Goal: Task Accomplishment & Management: Complete application form

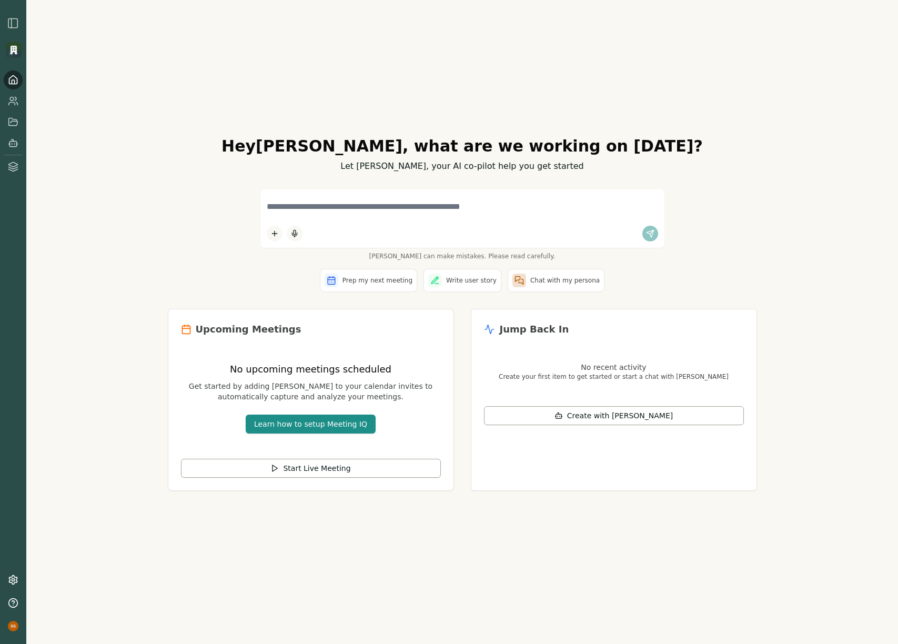
click at [15, 52] on img at bounding box center [14, 50] width 16 height 16
click at [18, 53] on img at bounding box center [14, 50] width 16 height 16
click at [12, 52] on img at bounding box center [14, 50] width 16 height 16
click at [14, 100] on icon at bounding box center [13, 101] width 11 height 11
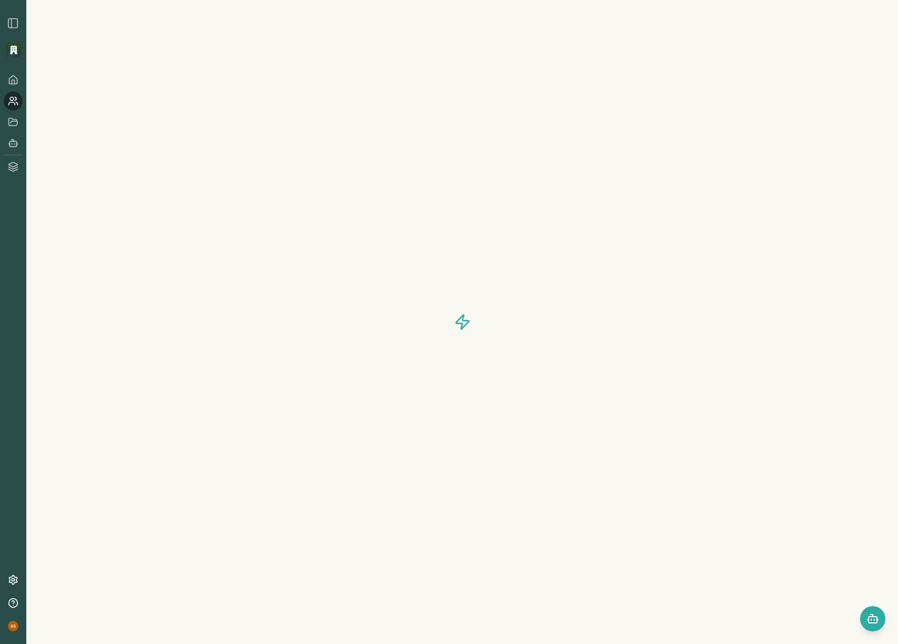
click at [14, 54] on img at bounding box center [14, 50] width 16 height 16
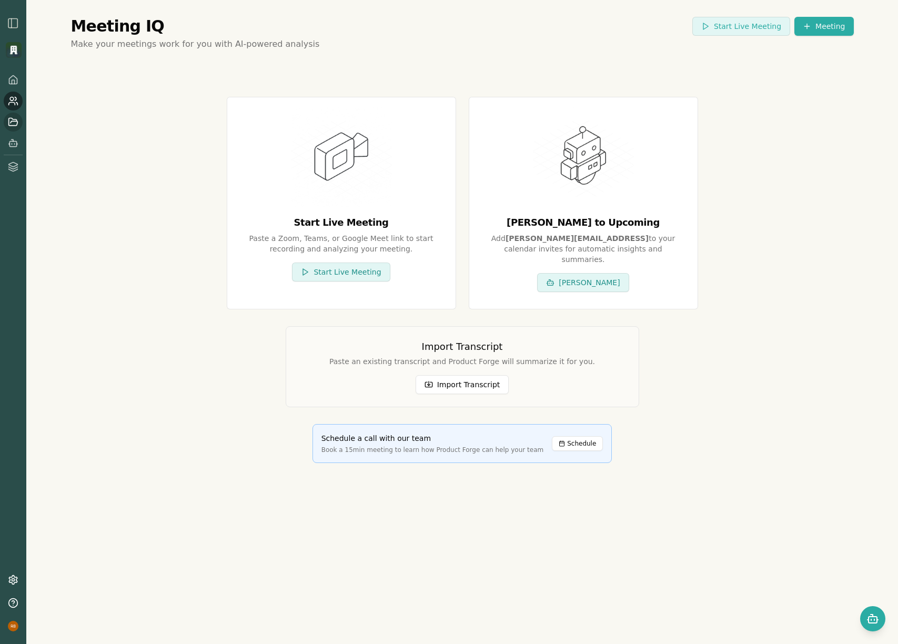
click at [14, 122] on icon at bounding box center [13, 122] width 11 height 11
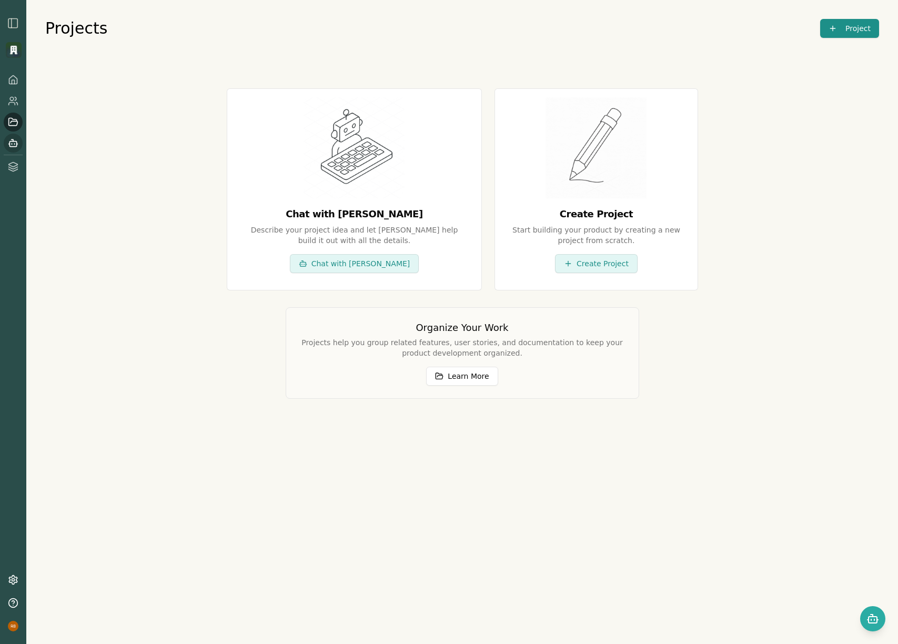
click at [17, 144] on icon at bounding box center [17, 144] width 1 height 0
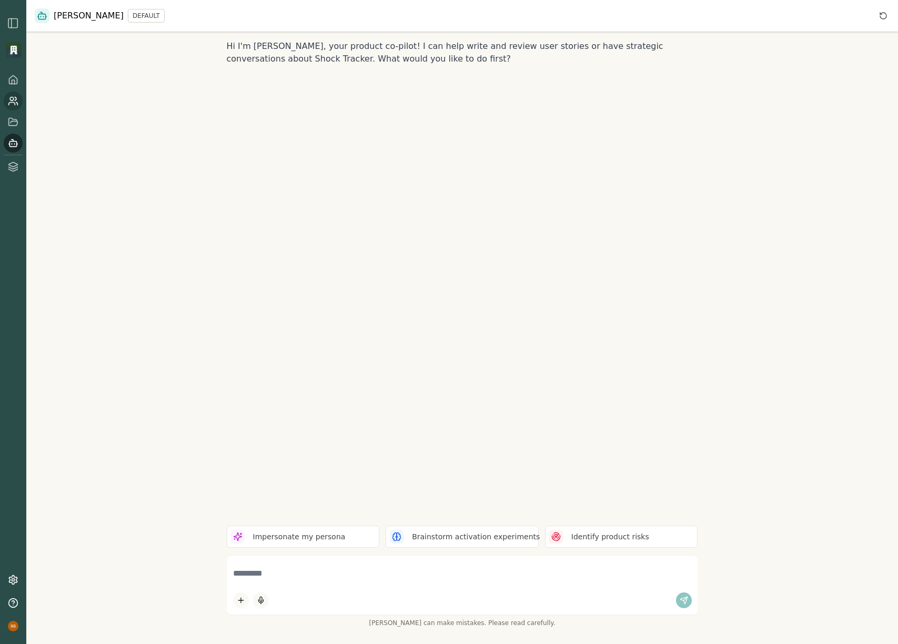
click at [12, 108] on link at bounding box center [13, 101] width 19 height 19
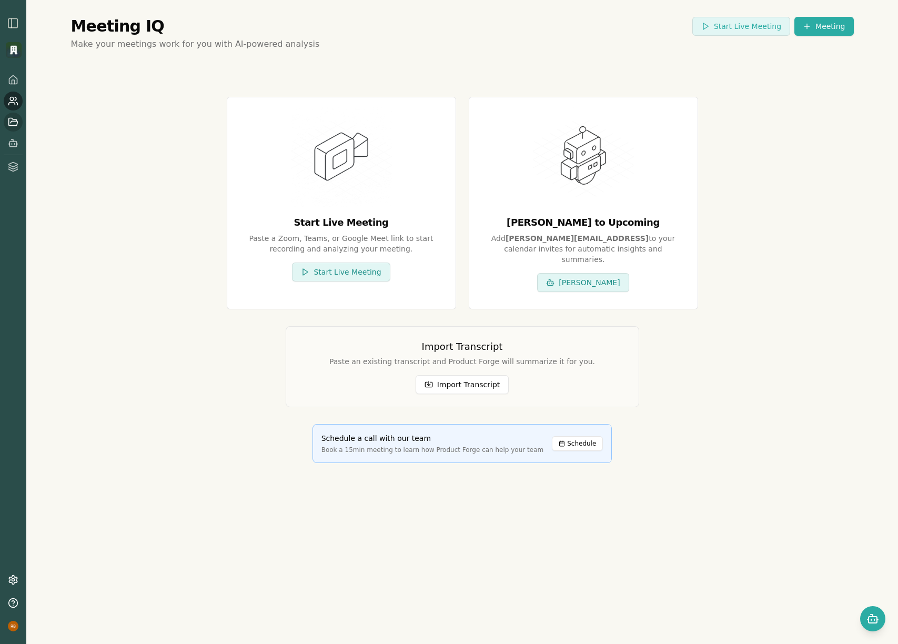
click at [11, 120] on icon at bounding box center [13, 122] width 11 height 11
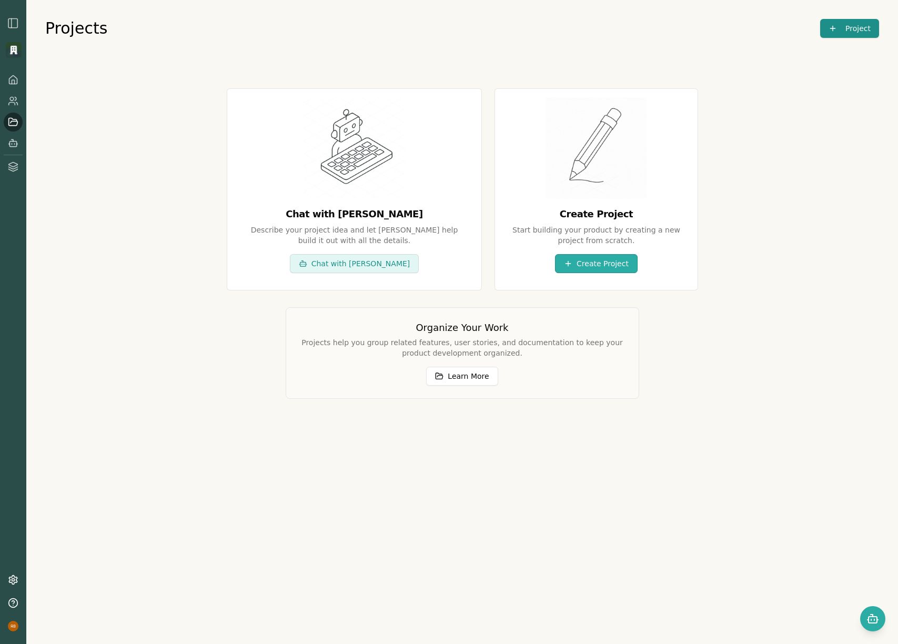
click at [595, 264] on button "Create Project" at bounding box center [596, 263] width 83 height 19
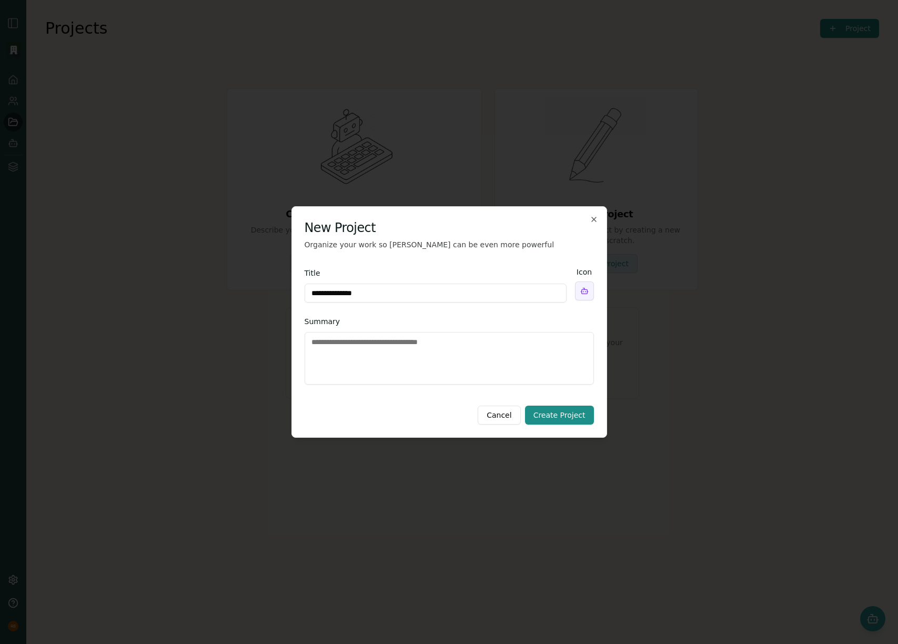
type input "**********"
click at [401, 359] on textarea "Summary" at bounding box center [449, 358] width 289 height 53
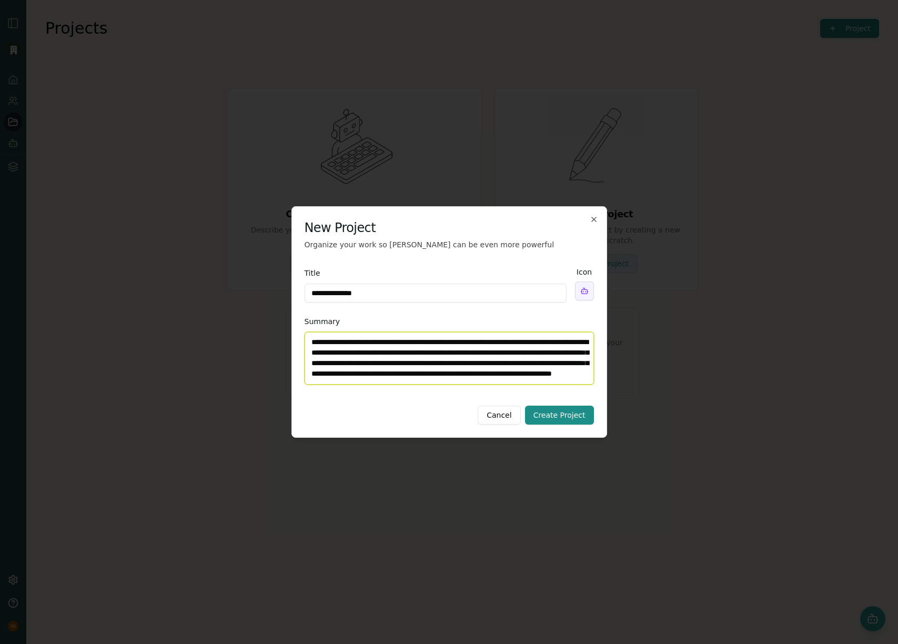
scroll to position [15, 0]
type textarea "**********"
click at [573, 418] on button "Create Project" at bounding box center [559, 415] width 69 height 19
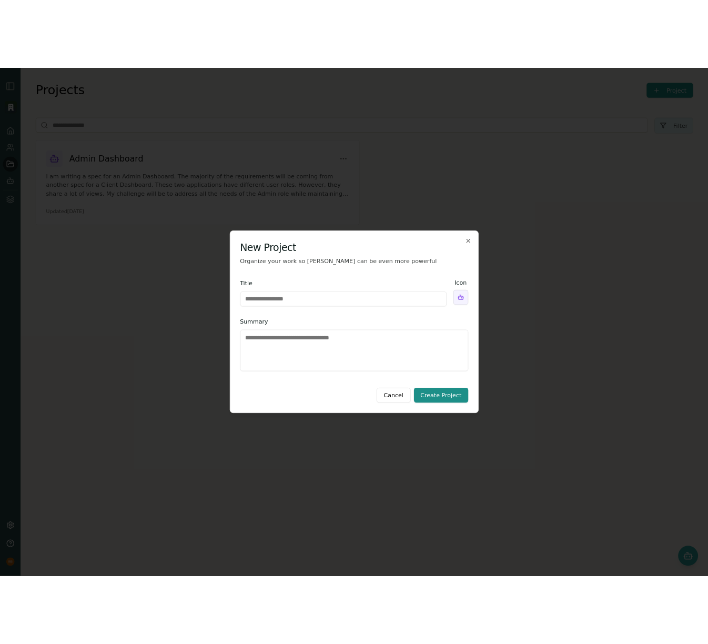
scroll to position [0, 0]
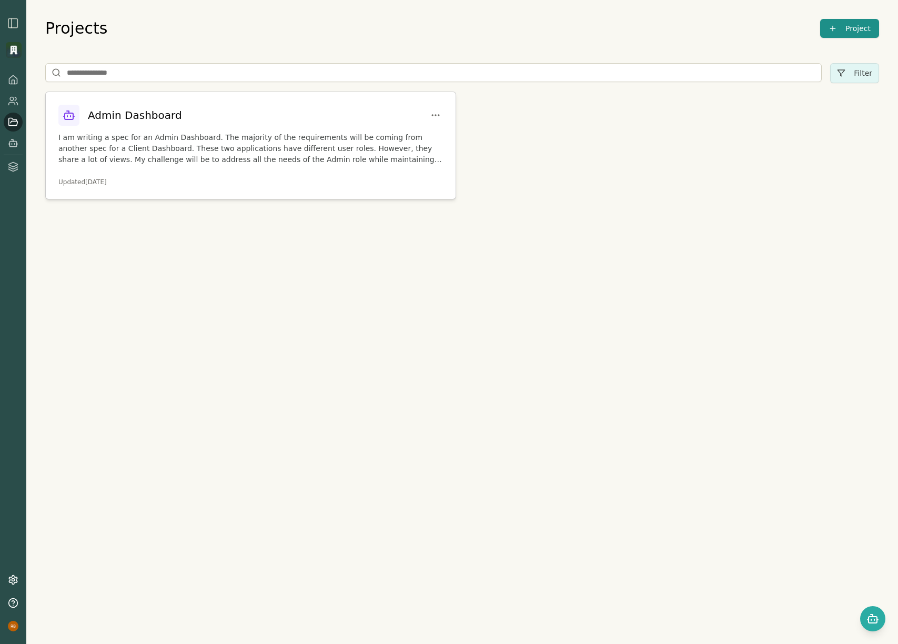
click at [307, 139] on p "I am writing a spec for an Admin Dashboard. The majority of the requirements wi…" at bounding box center [250, 148] width 384 height 33
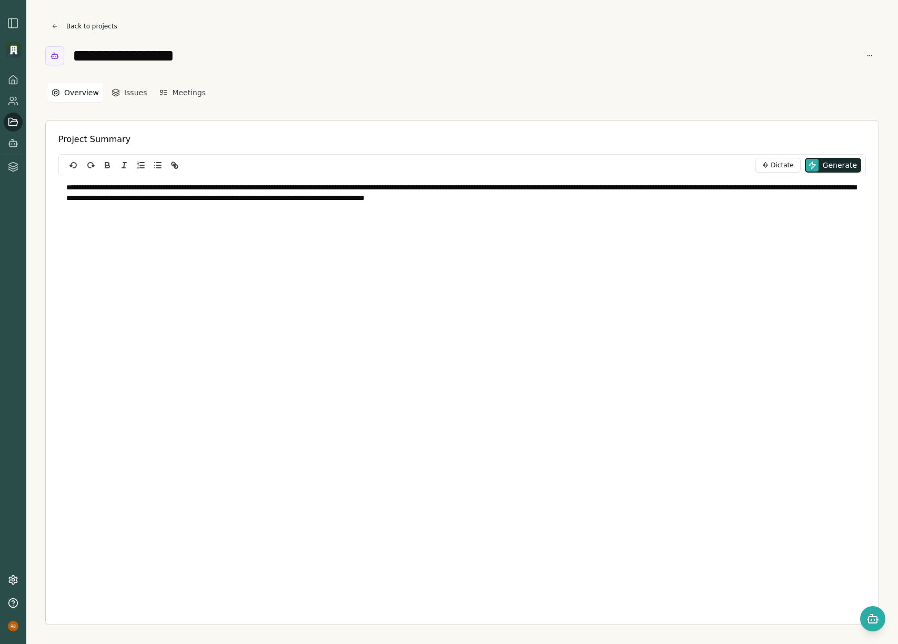
click at [507, 31] on div "Back to projects" at bounding box center [462, 26] width 834 height 15
click at [11, 106] on link at bounding box center [13, 101] width 19 height 19
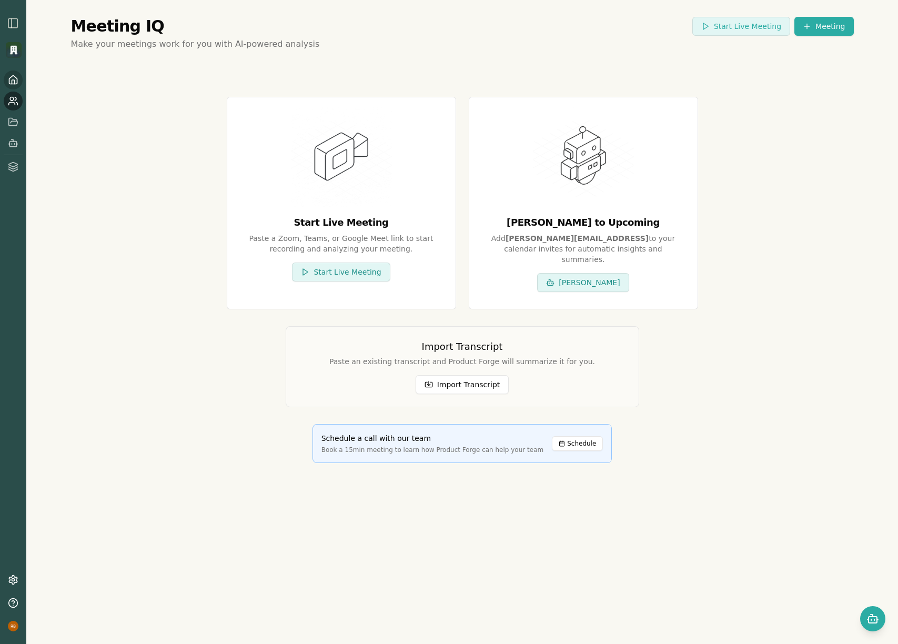
click at [12, 86] on link at bounding box center [13, 79] width 19 height 19
